Goal: Find specific page/section: Find specific page/section

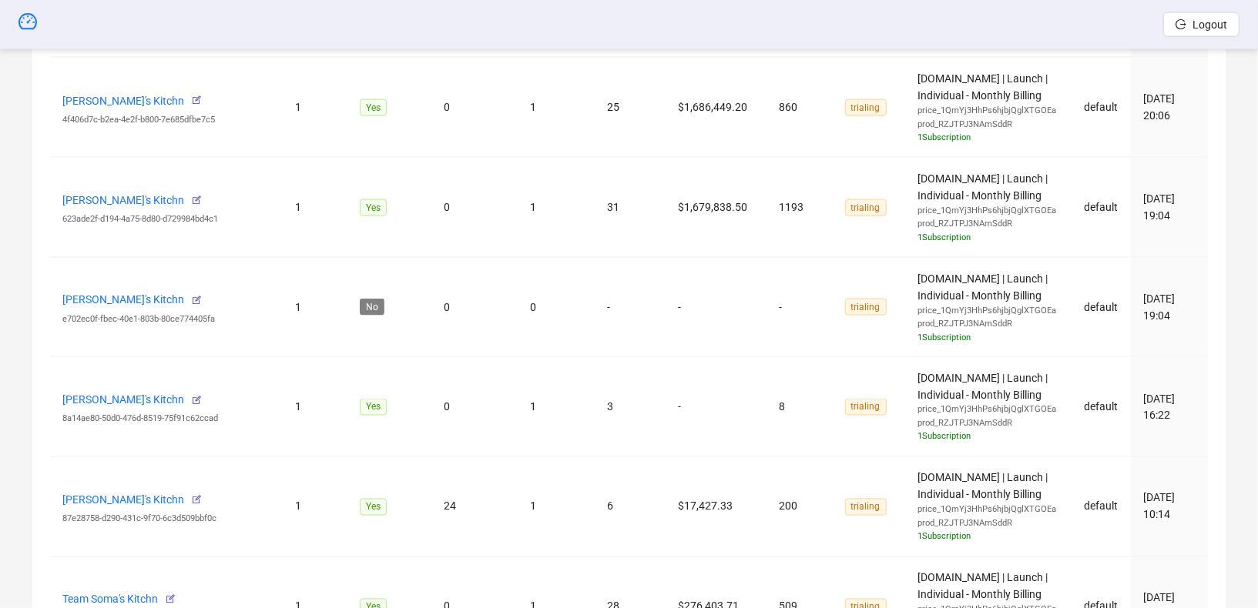
scroll to position [2226, 0]
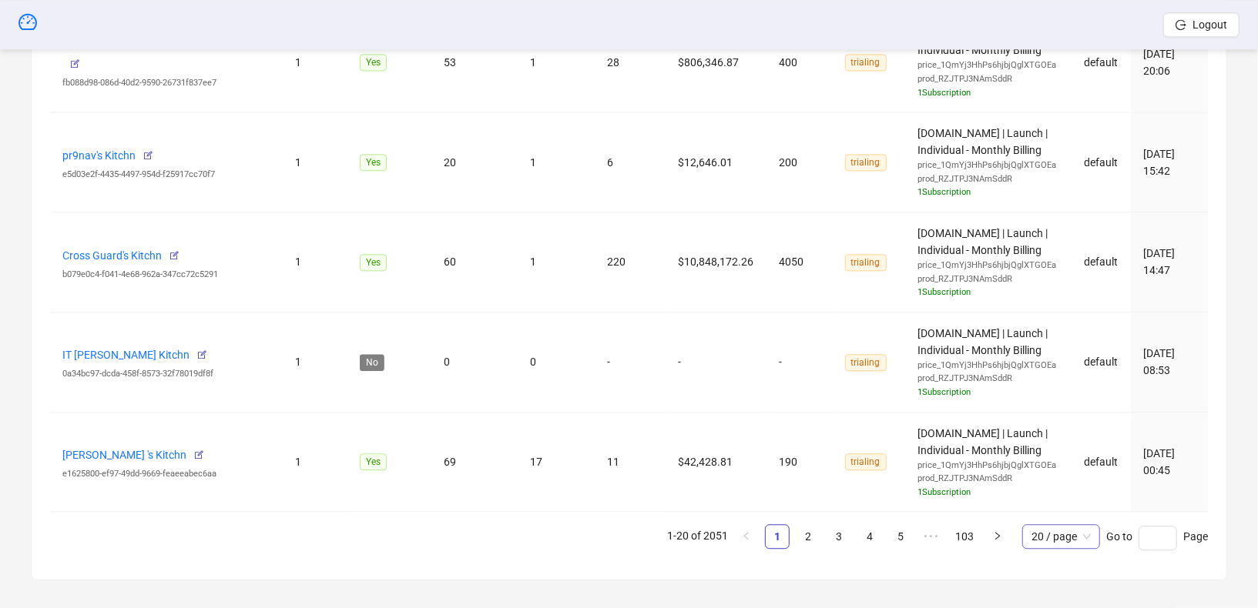
click at [1063, 527] on span "20 / page" at bounding box center [1060, 536] width 59 height 23
click at [1069, 498] on div "100 / page" at bounding box center [1060, 506] width 52 height 17
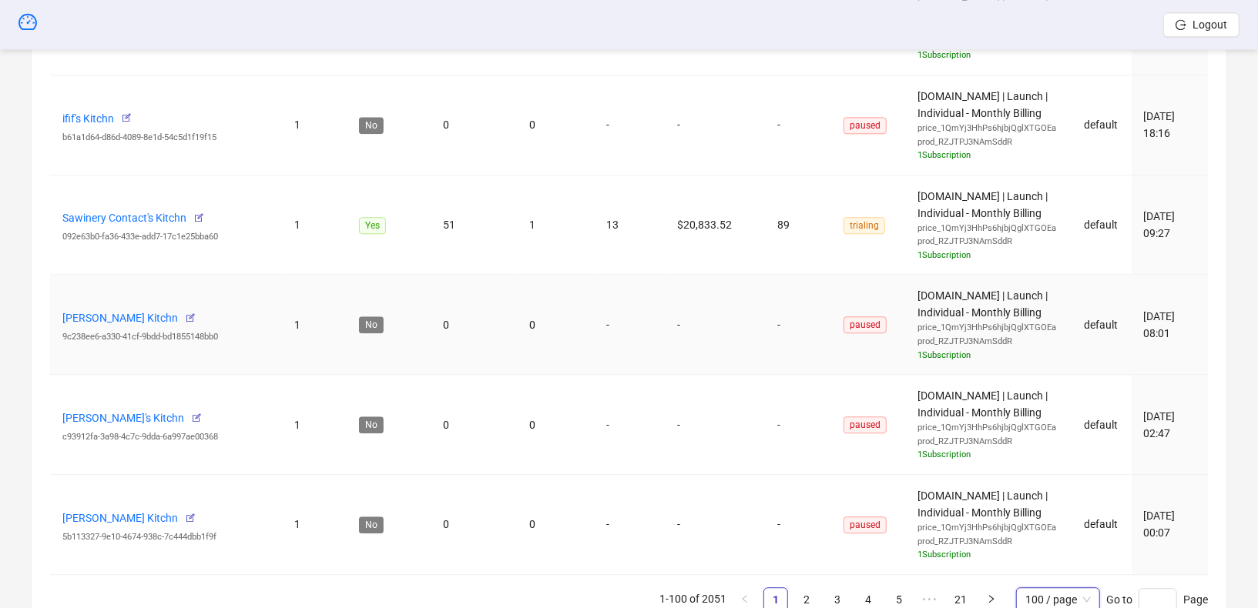
scroll to position [9990, 0]
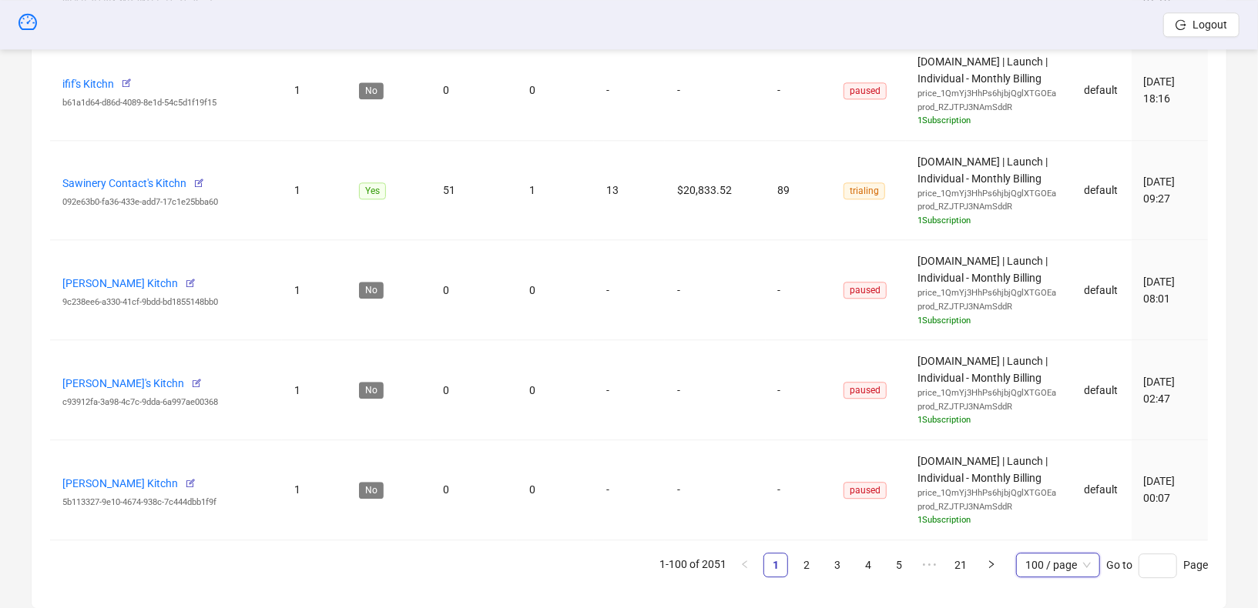
click at [802, 554] on link "2" at bounding box center [806, 565] width 23 height 23
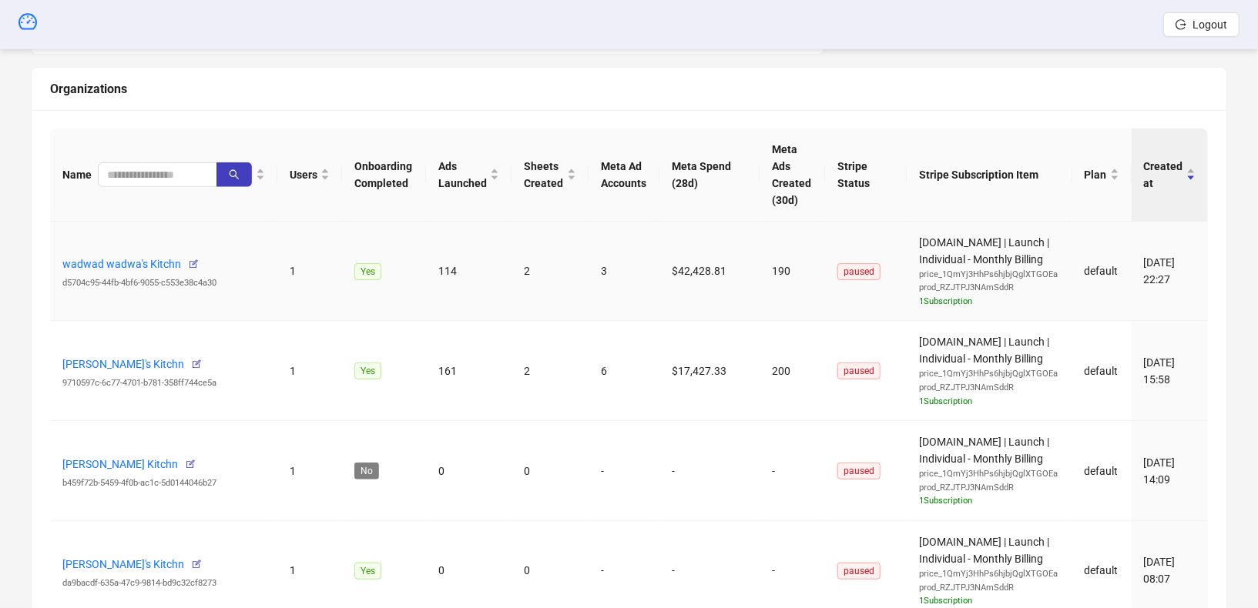
scroll to position [521, 0]
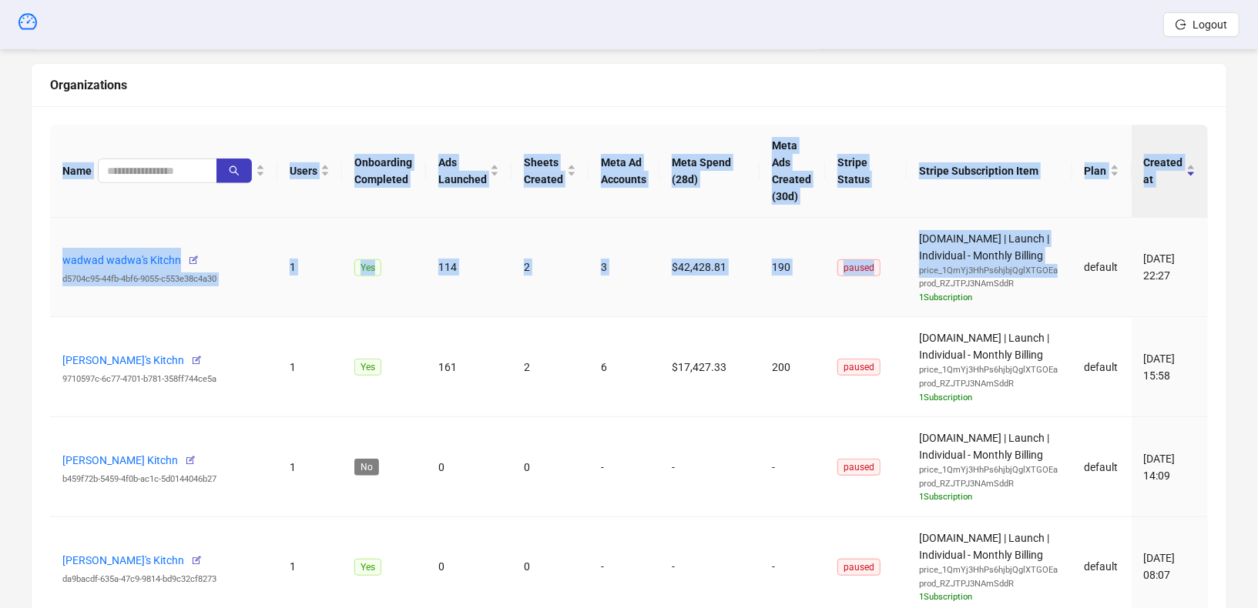
drag, startPoint x: 48, startPoint y: 250, endPoint x: 998, endPoint y: 310, distance: 952.3
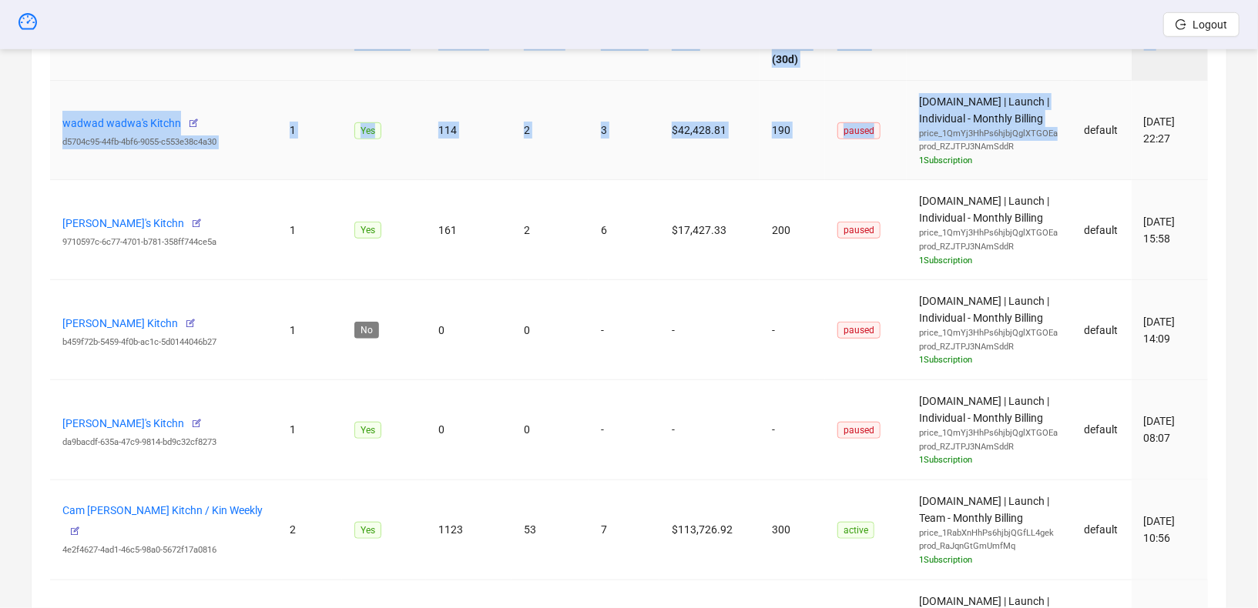
scroll to position [655, 0]
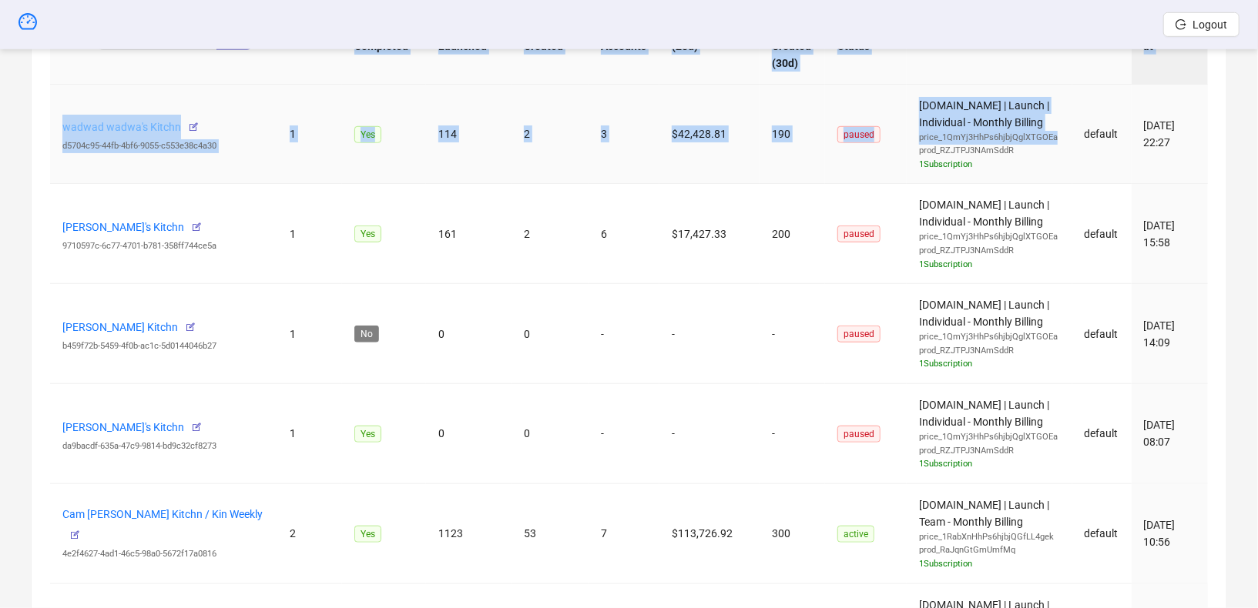
drag, startPoint x: 1194, startPoint y: 470, endPoint x: 63, endPoint y: 121, distance: 1183.9
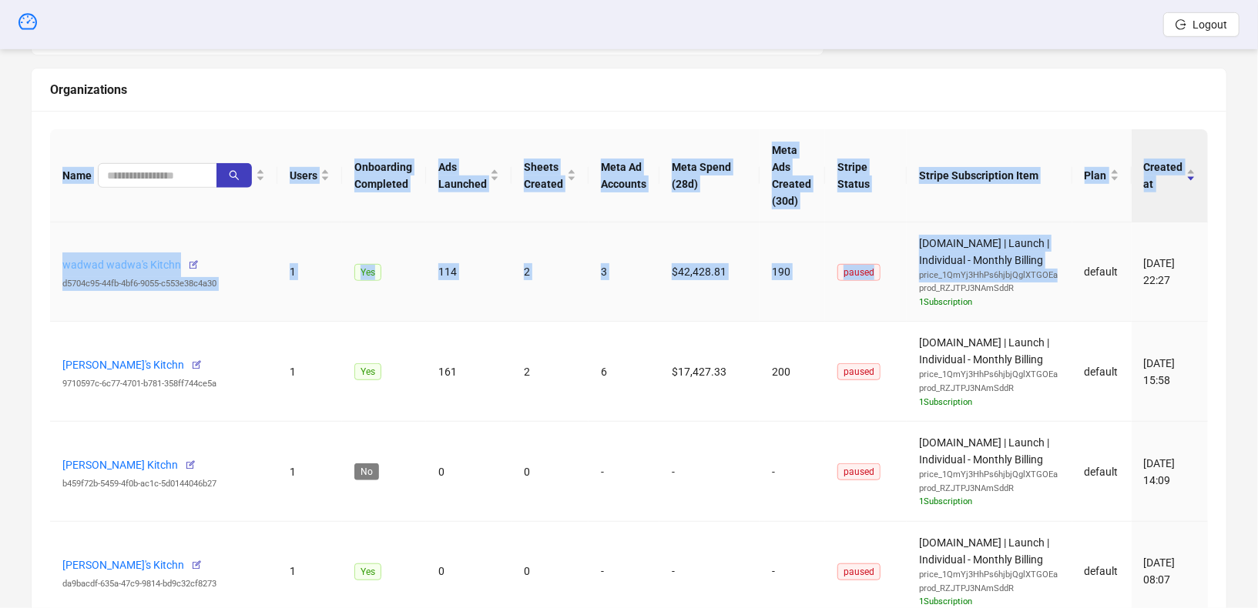
scroll to position [514, 0]
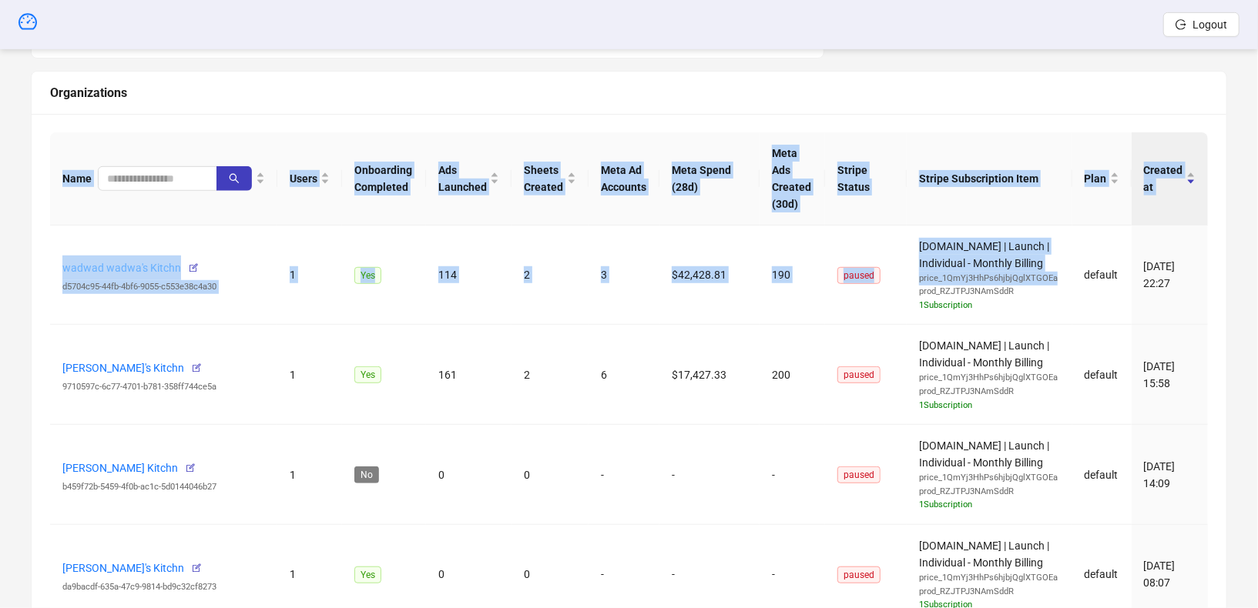
copy tbody "wadwad wadwa's Kitchn d5704c95-44fb-4bf6-9055-c553e38c4a30 1 Yes 114 2 3 $42,42…"
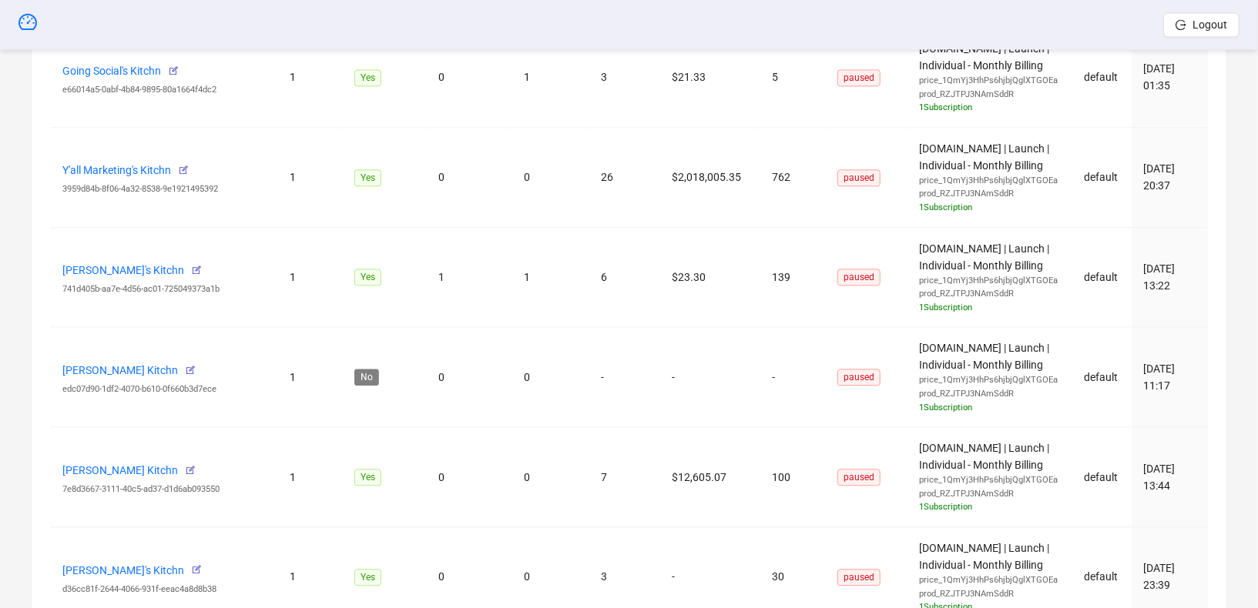
scroll to position [10085, 0]
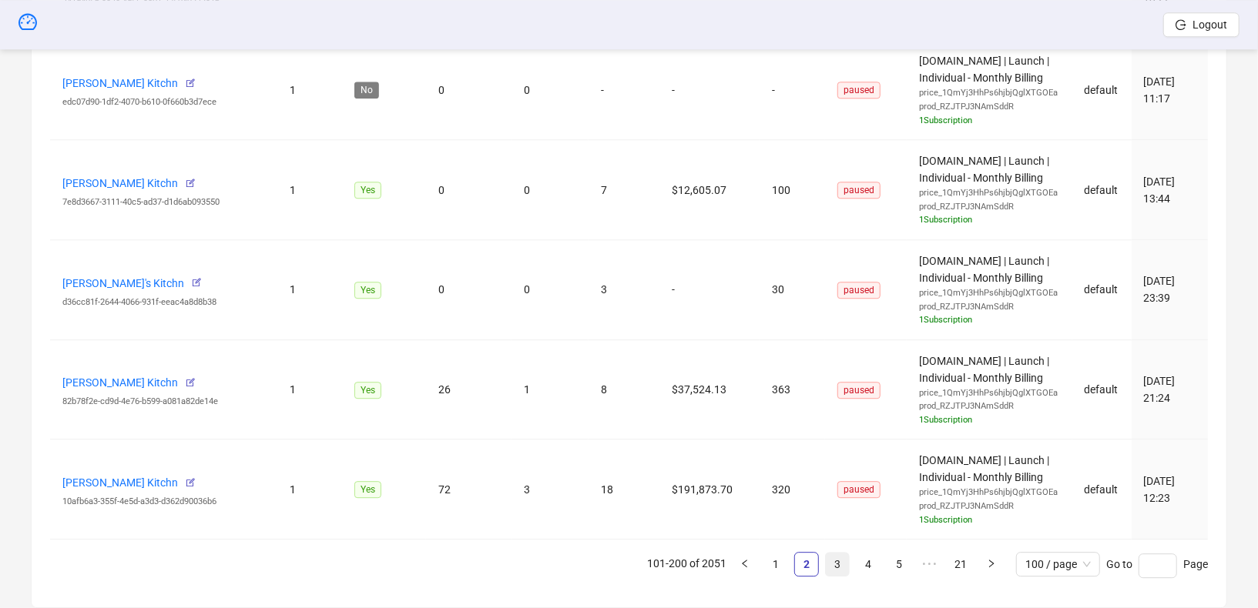
click at [833, 553] on link "3" at bounding box center [837, 564] width 23 height 23
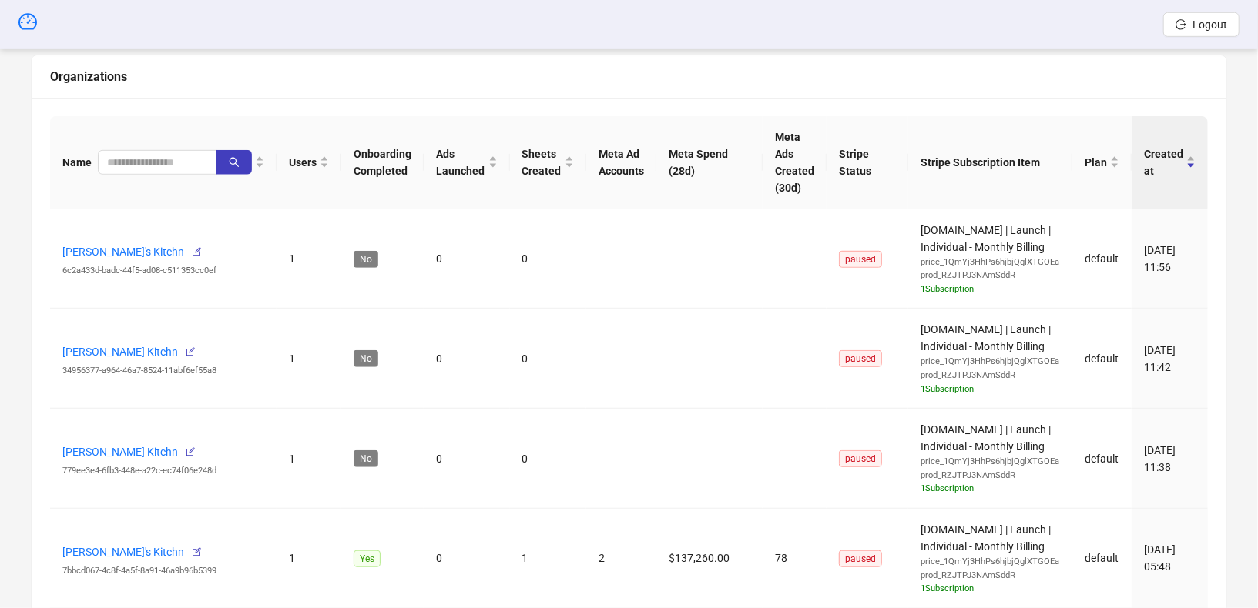
scroll to position [544, 0]
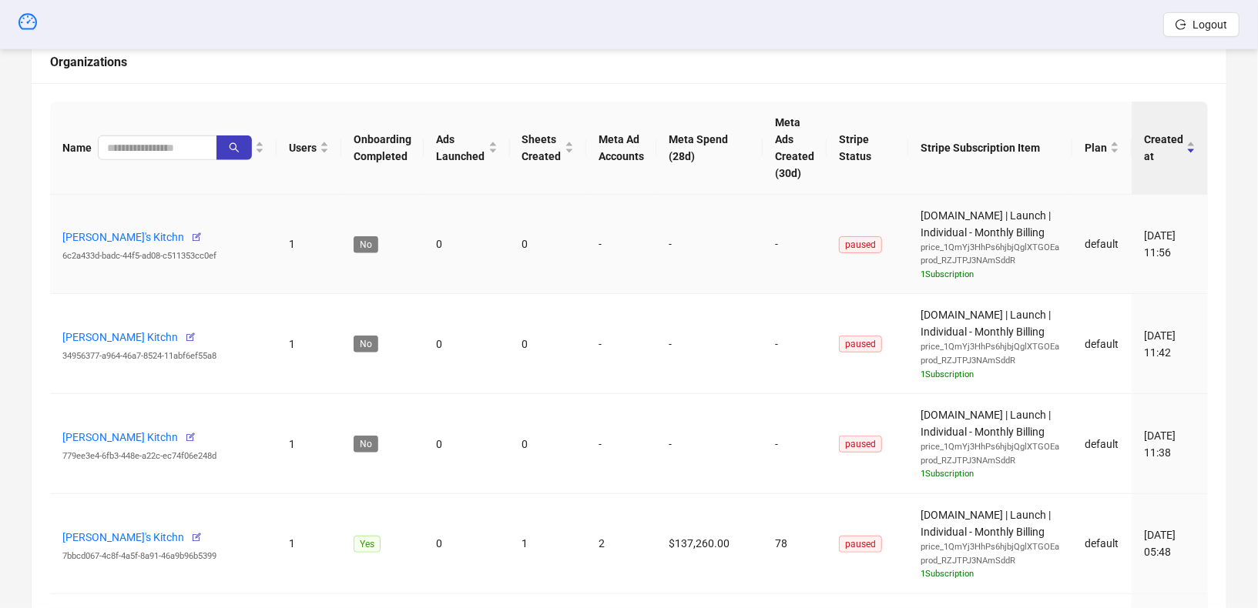
drag, startPoint x: 1194, startPoint y: 347, endPoint x: 57, endPoint y: 237, distance: 1142.7
copy tbody "[PERSON_NAME]'s Kitchn 6c2a433d-badc-44f5-ad08-c511353cc0ef 1 No 0 0 - - - paus…"
